Goal: Task Accomplishment & Management: Use online tool/utility

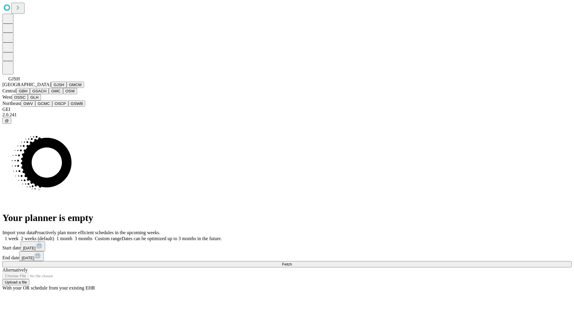
click at [51, 88] on button "GJSH" at bounding box center [59, 85] width 16 height 6
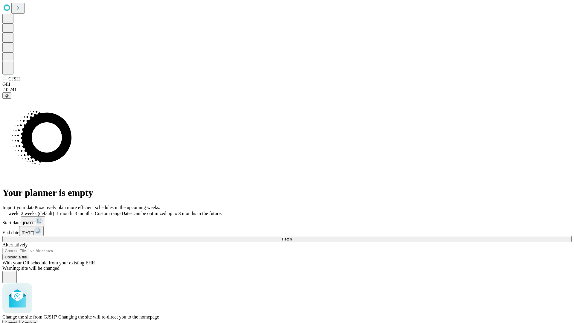
click at [36, 321] on span "Confirm" at bounding box center [29, 323] width 14 height 4
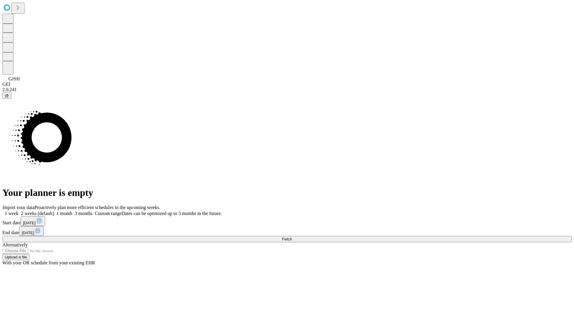
click at [72, 211] on label "1 month" at bounding box center [63, 213] width 18 height 5
click at [292, 237] on span "Fetch" at bounding box center [287, 239] width 10 height 4
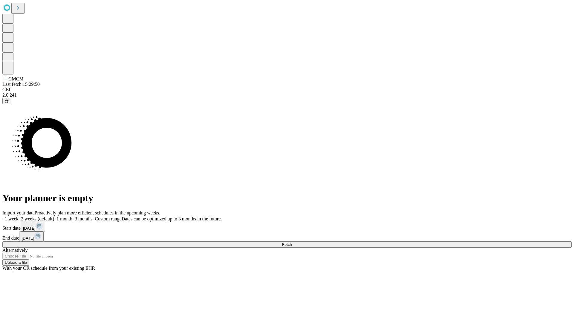
click at [72, 216] on label "1 month" at bounding box center [63, 218] width 18 height 5
click at [292, 242] on span "Fetch" at bounding box center [287, 244] width 10 height 4
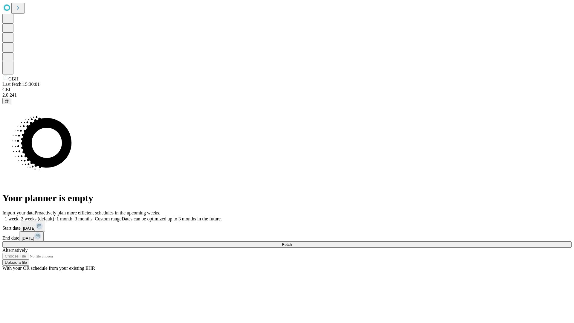
click at [72, 216] on label "1 month" at bounding box center [63, 218] width 18 height 5
click at [292, 242] on span "Fetch" at bounding box center [287, 244] width 10 height 4
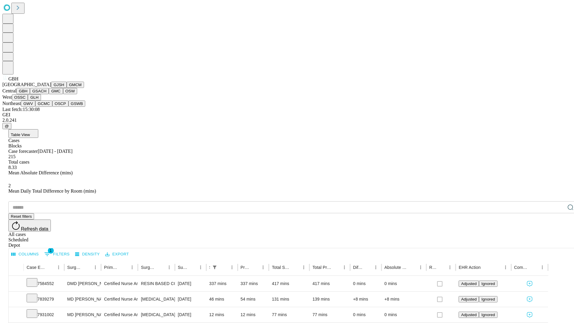
click at [46, 94] on button "GSACH" at bounding box center [39, 91] width 19 height 6
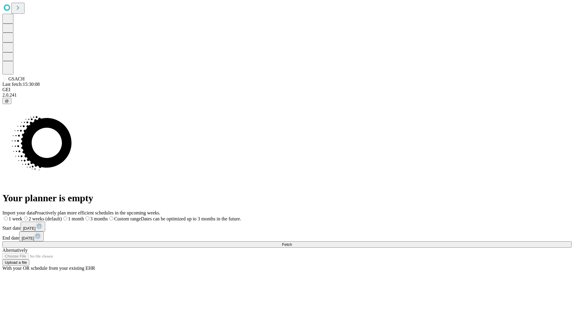
click at [84, 216] on label "1 month" at bounding box center [73, 218] width 22 height 5
click at [292, 242] on span "Fetch" at bounding box center [287, 244] width 10 height 4
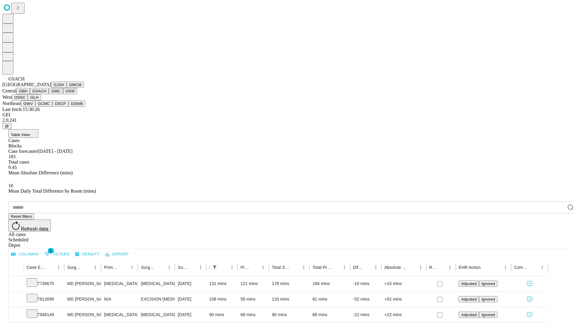
click at [49, 94] on button "GMC" at bounding box center [56, 91] width 14 height 6
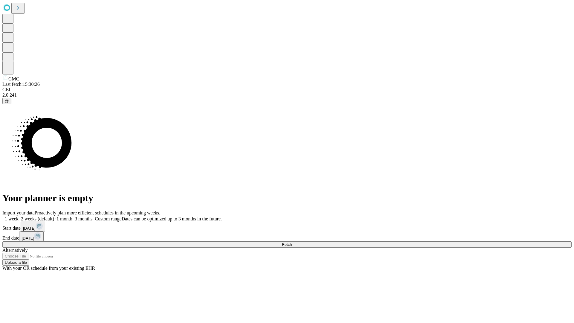
click at [72, 216] on label "1 month" at bounding box center [63, 218] width 18 height 5
click at [292, 242] on span "Fetch" at bounding box center [287, 244] width 10 height 4
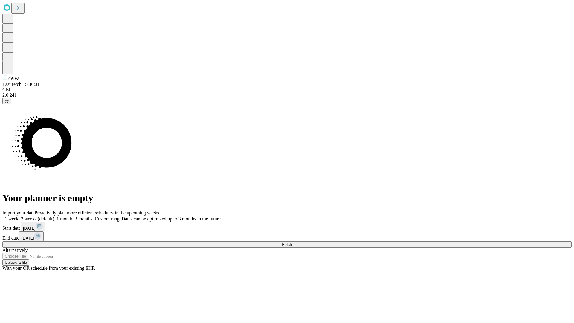
click at [72, 216] on label "1 month" at bounding box center [63, 218] width 18 height 5
click at [292, 242] on span "Fetch" at bounding box center [287, 244] width 10 height 4
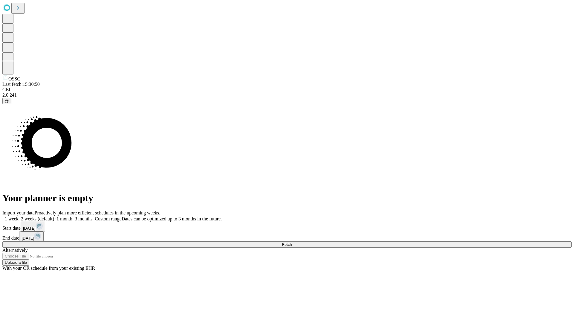
click at [72, 216] on label "1 month" at bounding box center [63, 218] width 18 height 5
click at [292, 242] on span "Fetch" at bounding box center [287, 244] width 10 height 4
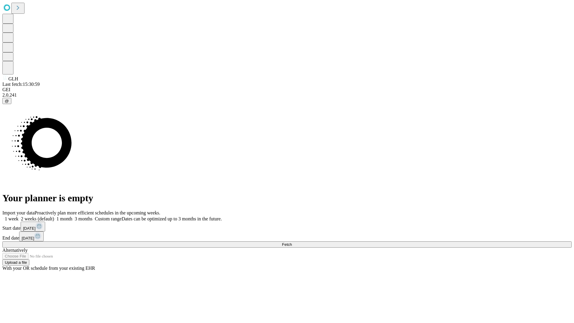
click at [72, 216] on label "1 month" at bounding box center [63, 218] width 18 height 5
click at [292, 242] on span "Fetch" at bounding box center [287, 244] width 10 height 4
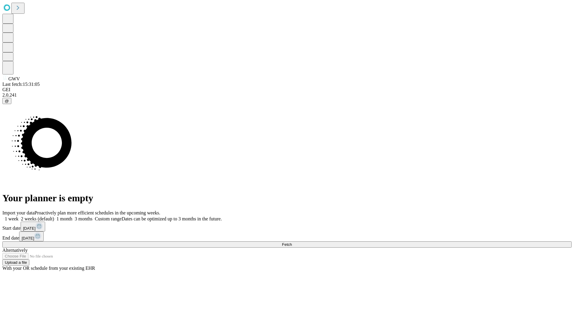
click at [292, 242] on span "Fetch" at bounding box center [287, 244] width 10 height 4
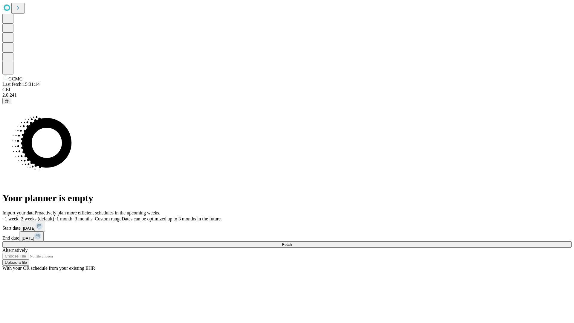
click at [72, 216] on label "1 month" at bounding box center [63, 218] width 18 height 5
click at [292, 242] on span "Fetch" at bounding box center [287, 244] width 10 height 4
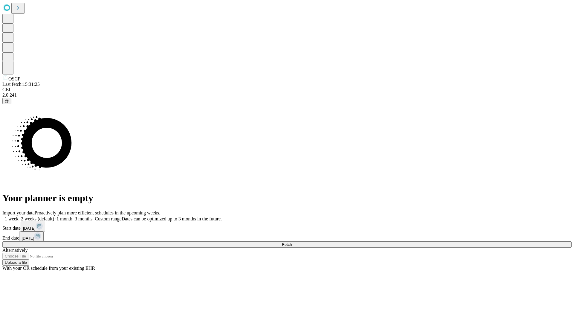
click at [72, 216] on label "1 month" at bounding box center [63, 218] width 18 height 5
click at [292, 242] on span "Fetch" at bounding box center [287, 244] width 10 height 4
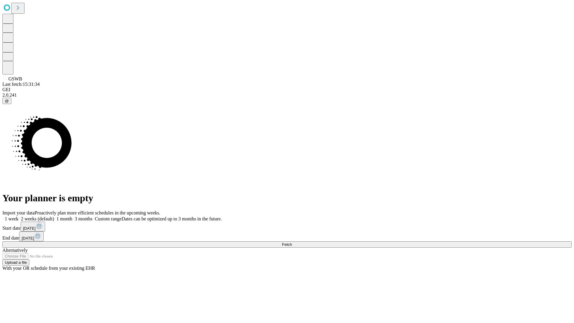
click at [72, 216] on label "1 month" at bounding box center [63, 218] width 18 height 5
click at [292, 242] on span "Fetch" at bounding box center [287, 244] width 10 height 4
